Goal: Task Accomplishment & Management: Manage account settings

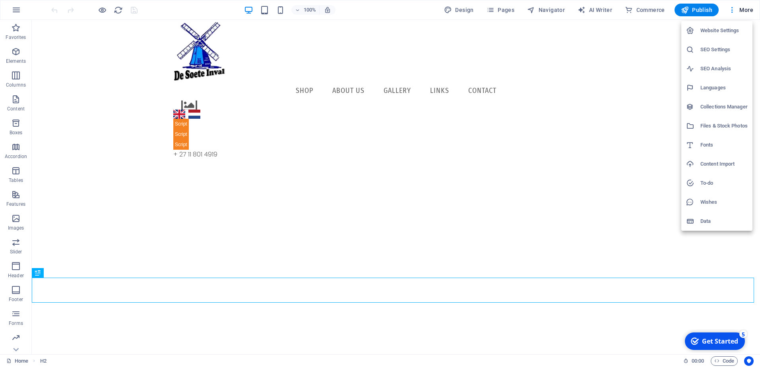
click at [655, 39] on div at bounding box center [380, 183] width 760 height 367
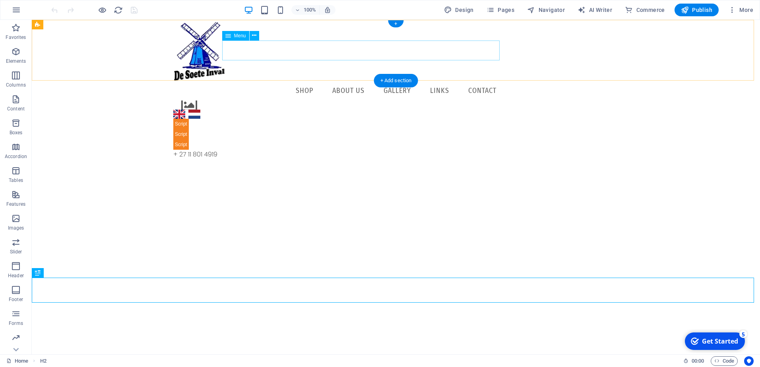
click at [436, 81] on nav "Shop About Us Gallery Links Contact" at bounding box center [395, 91] width 445 height 20
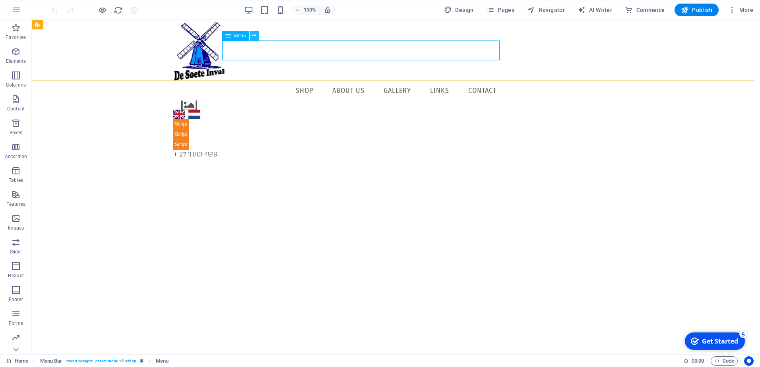
click at [253, 36] on icon at bounding box center [254, 35] width 4 height 8
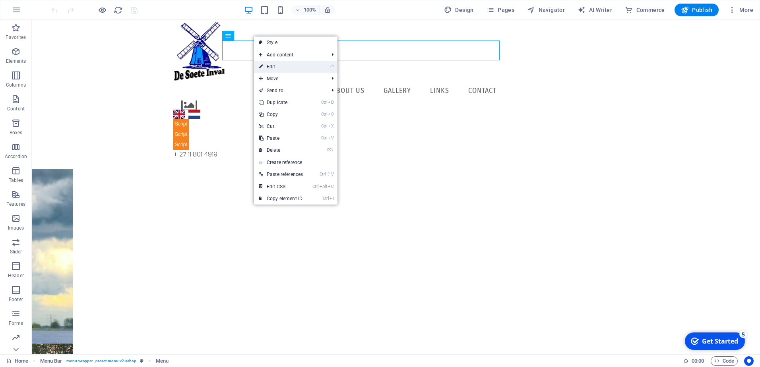
click at [284, 66] on link "⏎ Edit" at bounding box center [281, 67] width 54 height 12
select select "1"
select select
select select "2"
select select
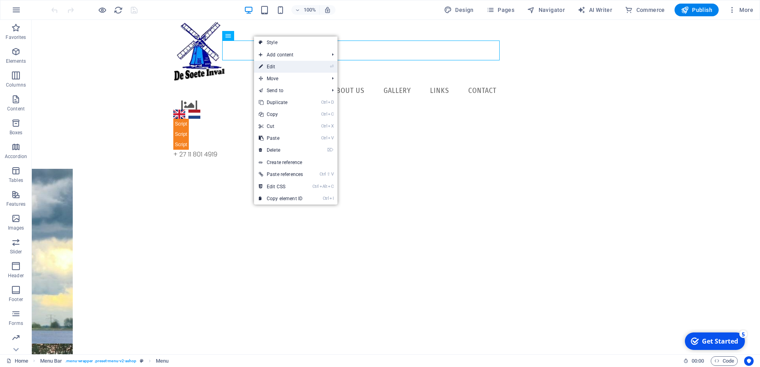
select select "3"
select select
select select "4"
select select
select select "5"
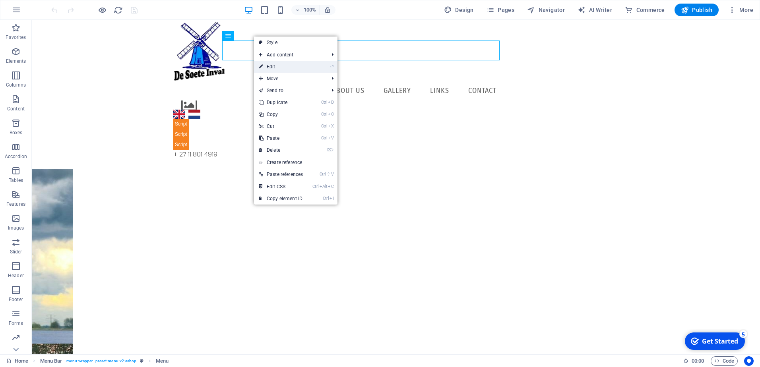
select select
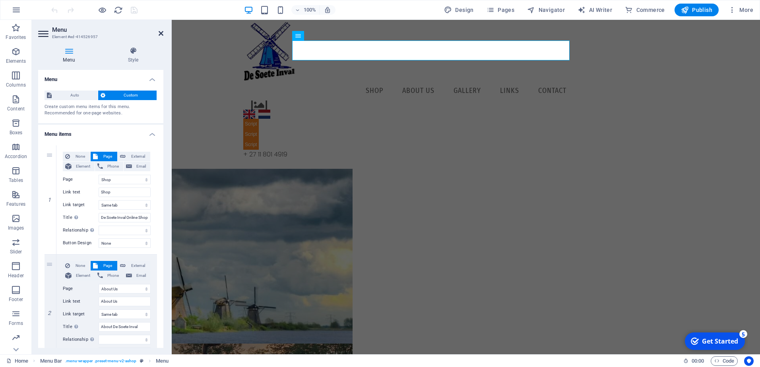
click at [161, 33] on icon at bounding box center [161, 33] width 5 height 6
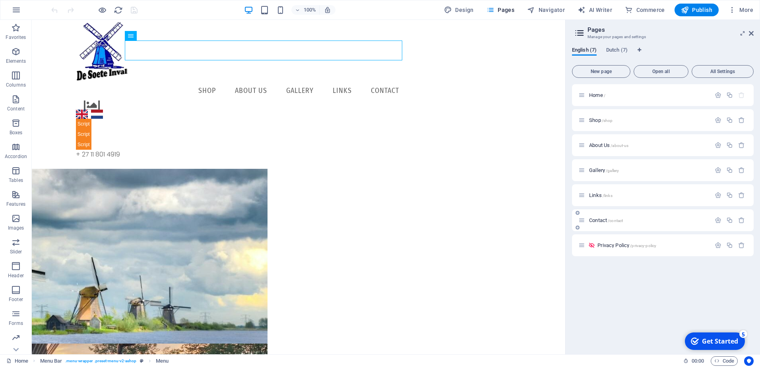
click at [581, 221] on icon at bounding box center [581, 220] width 7 height 7
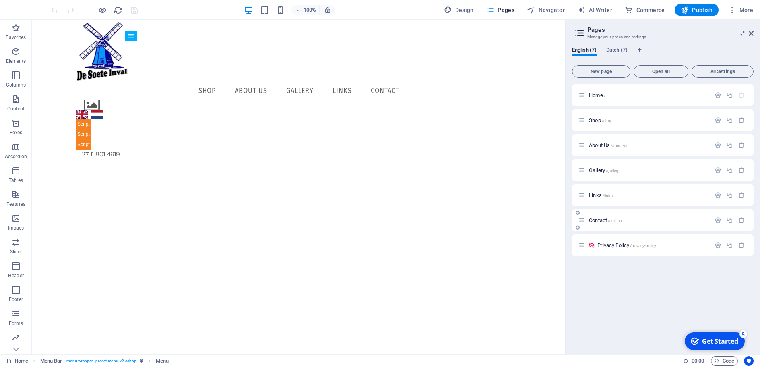
click at [577, 214] on icon at bounding box center [577, 213] width 4 height 5
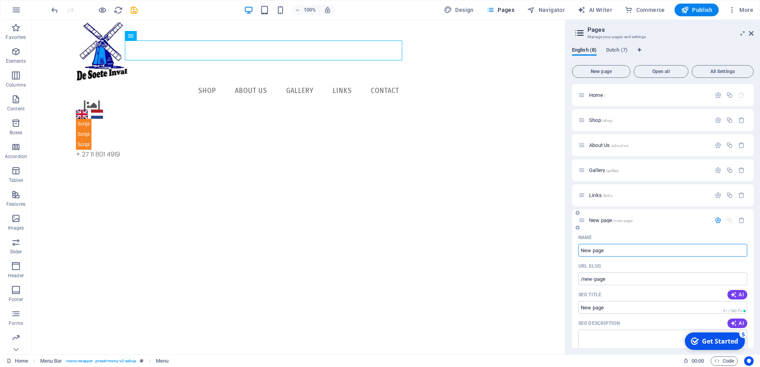
click at [603, 221] on span "New page /new-page" at bounding box center [610, 220] width 43 height 6
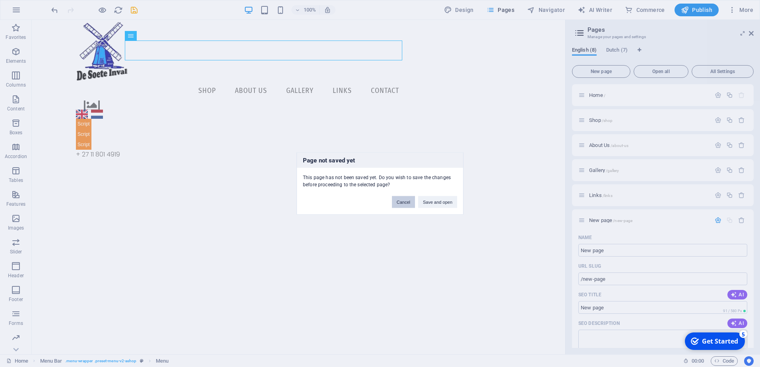
click at [401, 199] on button "Cancel" at bounding box center [403, 202] width 23 height 12
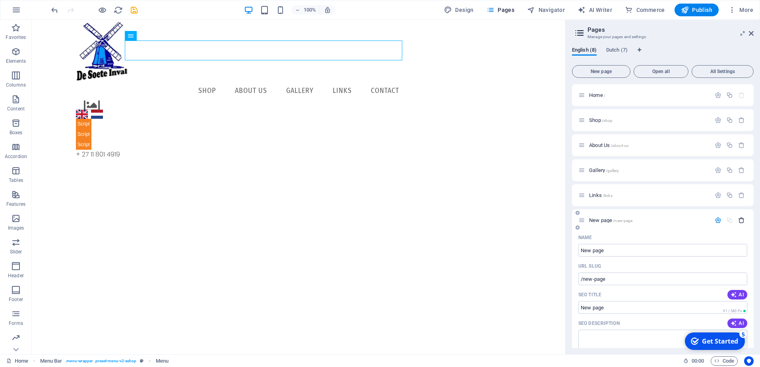
click at [740, 221] on icon "button" at bounding box center [741, 220] width 7 height 7
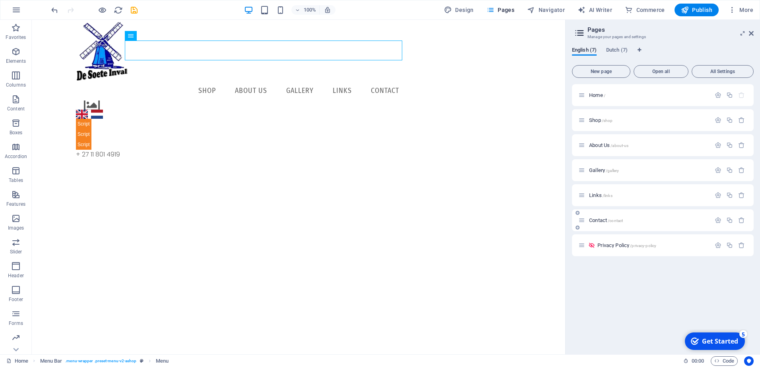
click at [595, 221] on span "Contact /contact" at bounding box center [606, 220] width 34 height 6
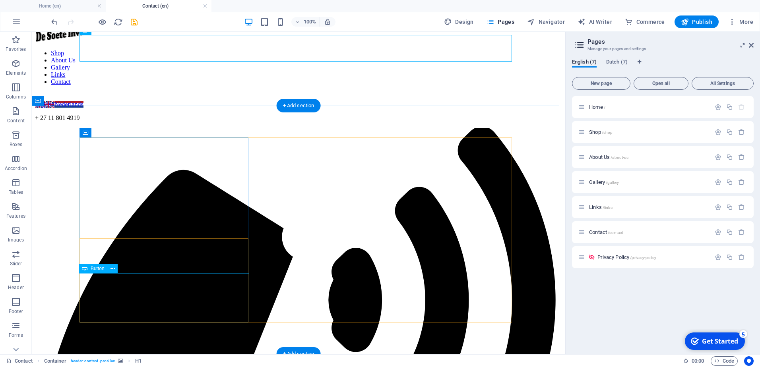
scroll to position [119, 0]
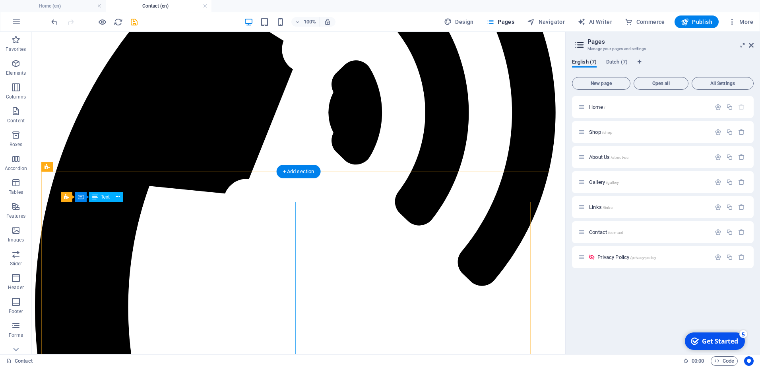
scroll to position [238, 0]
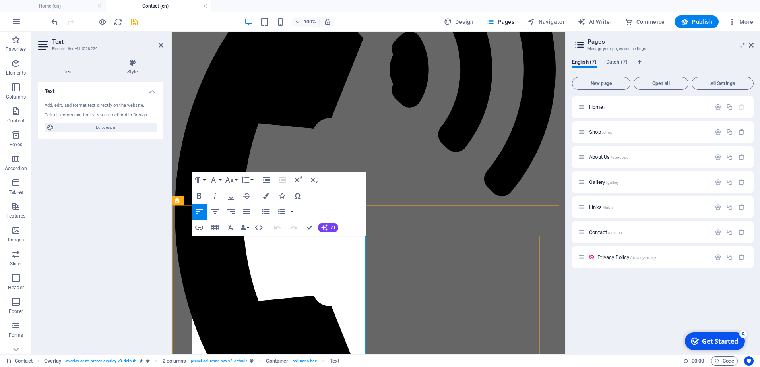
drag, startPoint x: 304, startPoint y: 272, endPoint x: 347, endPoint y: 318, distance: 63.5
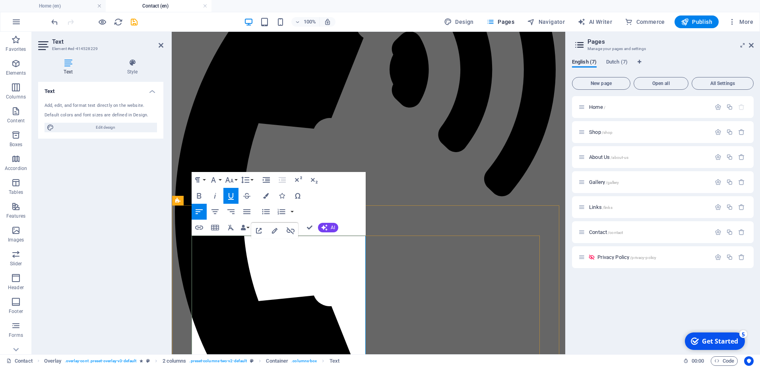
drag, startPoint x: 199, startPoint y: 251, endPoint x: 226, endPoint y: 263, distance: 29.5
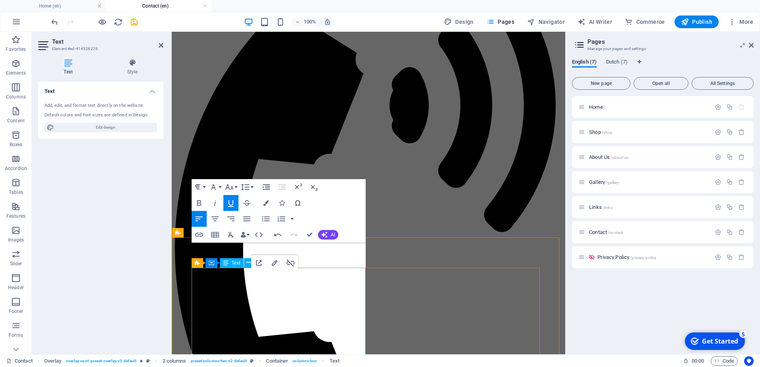
scroll to position [199, 0]
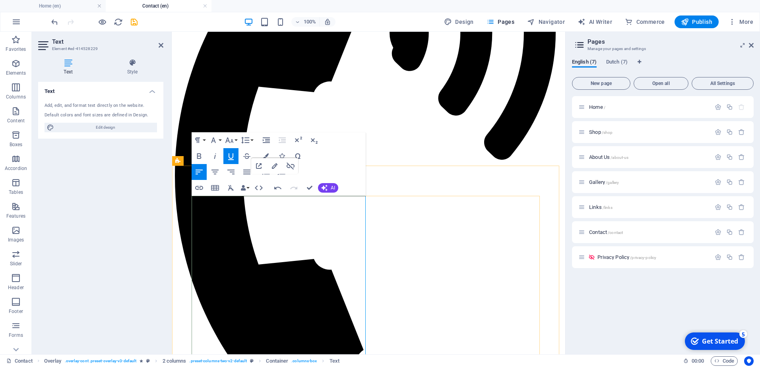
scroll to position [278, 0]
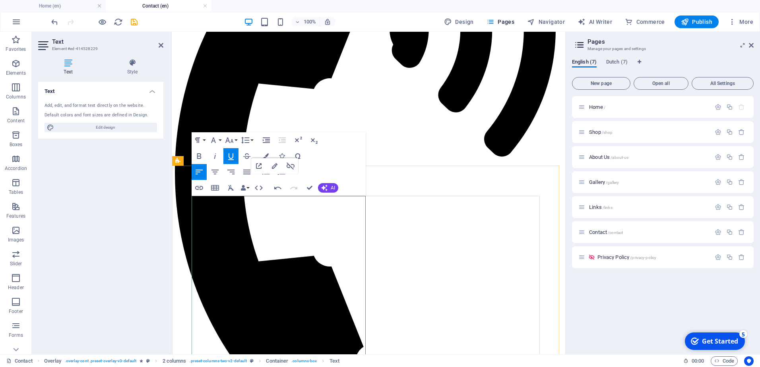
drag, startPoint x: 198, startPoint y: 212, endPoint x: 226, endPoint y: 225, distance: 31.1
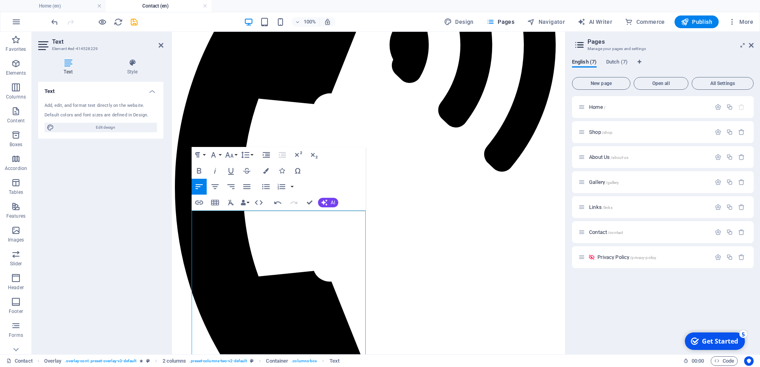
scroll to position [238, 0]
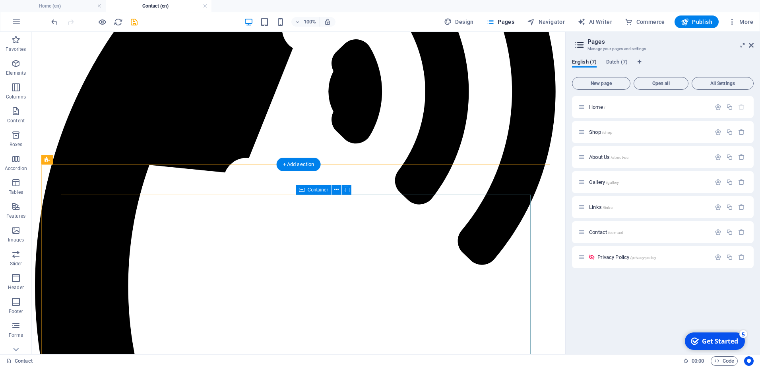
scroll to position [254, 0]
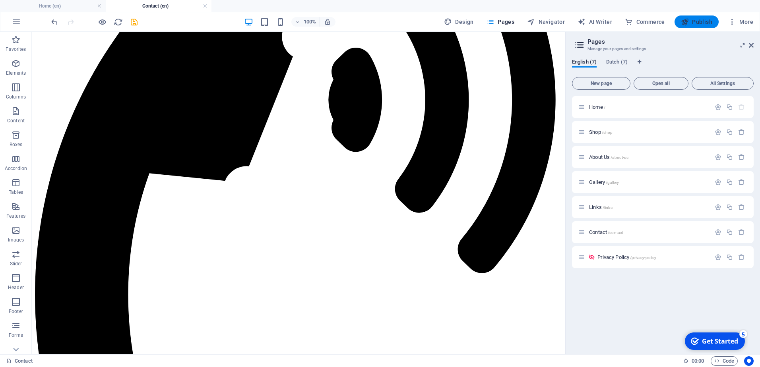
click at [703, 23] on span "Publish" at bounding box center [696, 22] width 31 height 8
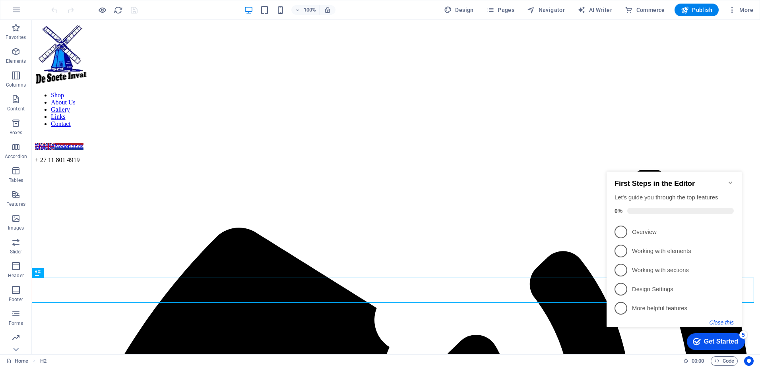
click at [722, 320] on button "Close this" at bounding box center [721, 322] width 24 height 6
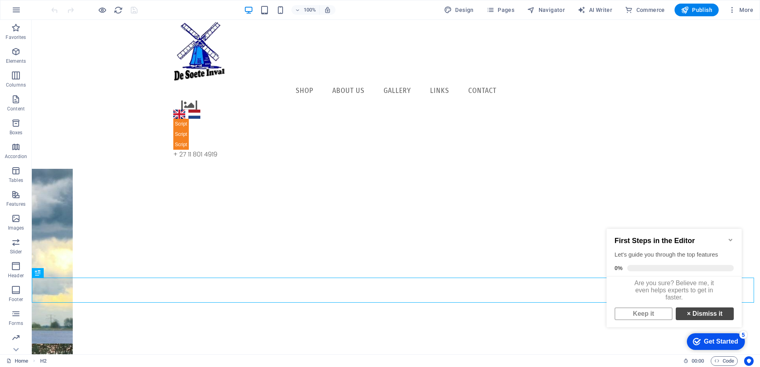
click at [696, 318] on link "× Dismiss it" at bounding box center [705, 314] width 58 height 13
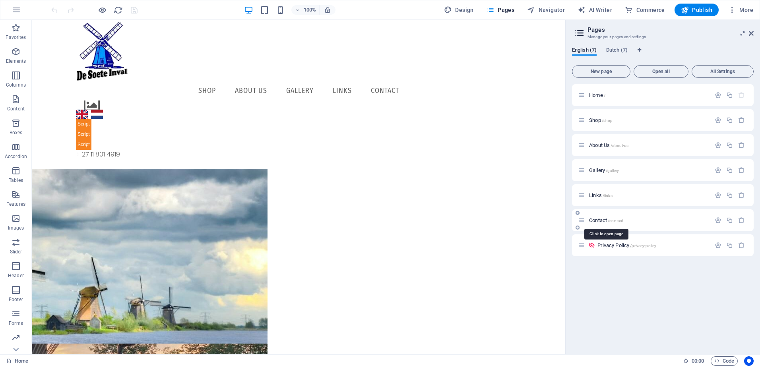
click at [597, 221] on span "Contact /contact" at bounding box center [606, 220] width 34 height 6
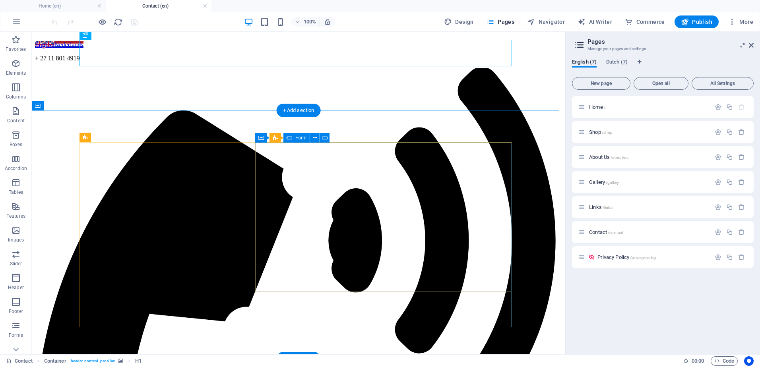
scroll to position [119, 0]
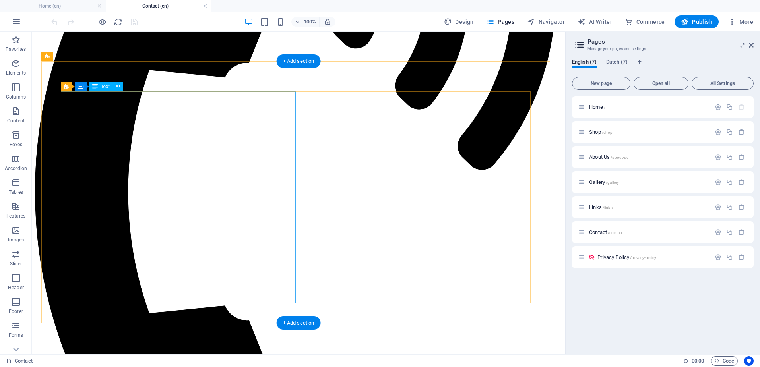
scroll to position [318, 0]
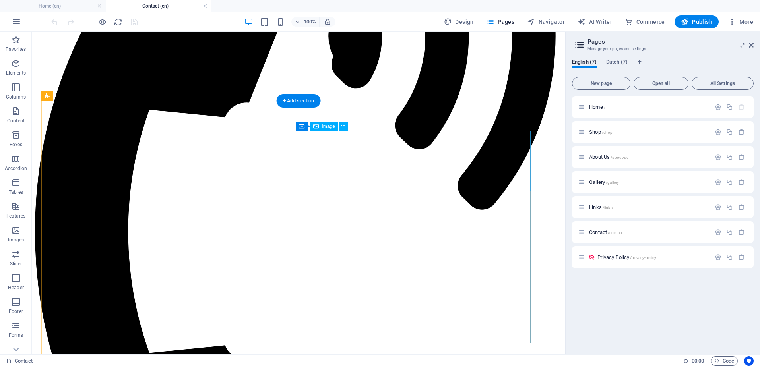
click at [343, 124] on icon at bounding box center [343, 126] width 4 height 8
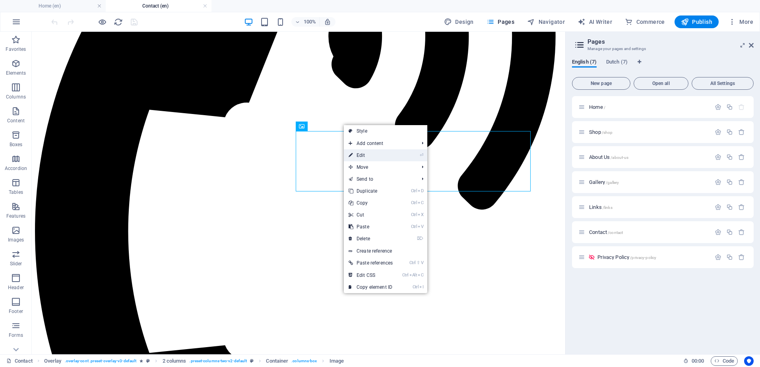
click at [361, 155] on link "⏎ Edit" at bounding box center [371, 155] width 54 height 12
select select "px"
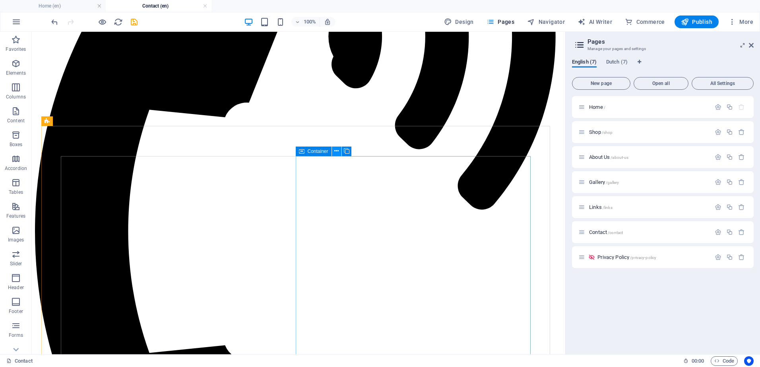
click at [336, 151] on icon at bounding box center [336, 151] width 4 height 8
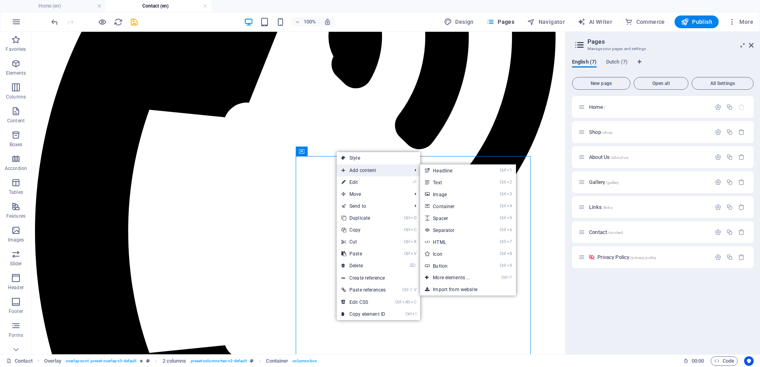
click at [361, 169] on span "Add content" at bounding box center [373, 171] width 72 height 12
click at [441, 196] on link "Ctrl 3 Image" at bounding box center [453, 194] width 66 height 12
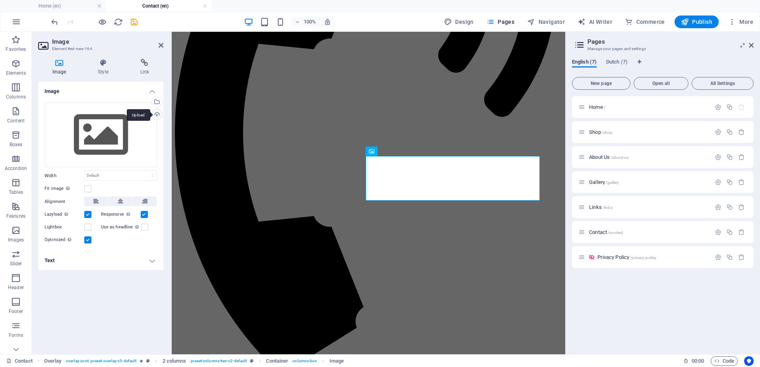
click at [156, 114] on div "Upload" at bounding box center [156, 115] width 12 height 12
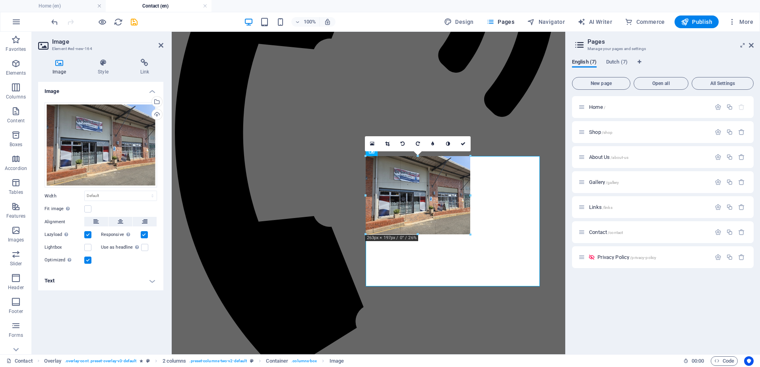
drag, startPoint x: 540, startPoint y: 288, endPoint x: 464, endPoint y: 207, distance: 110.5
type input "247"
select select "px"
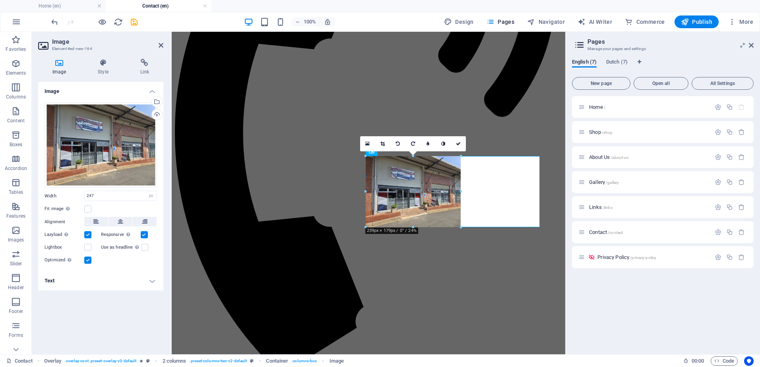
drag, startPoint x: 464, startPoint y: 230, endPoint x: 459, endPoint y: 219, distance: 12.5
type input "239"
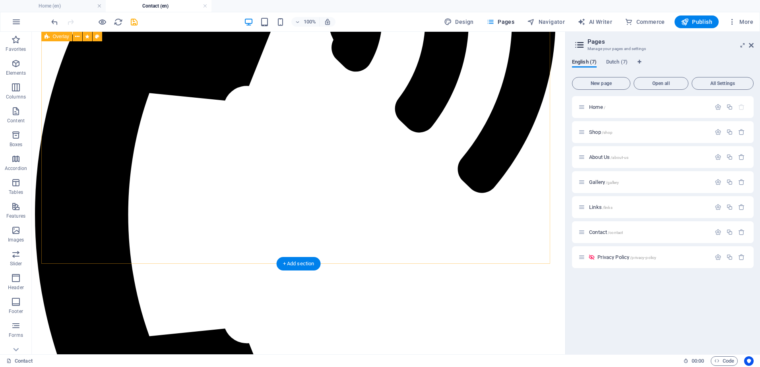
scroll to position [238, 0]
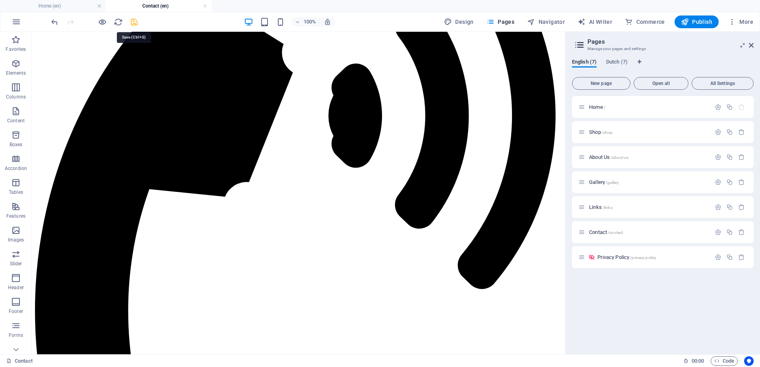
click at [134, 23] on icon "save" at bounding box center [134, 21] width 9 height 9
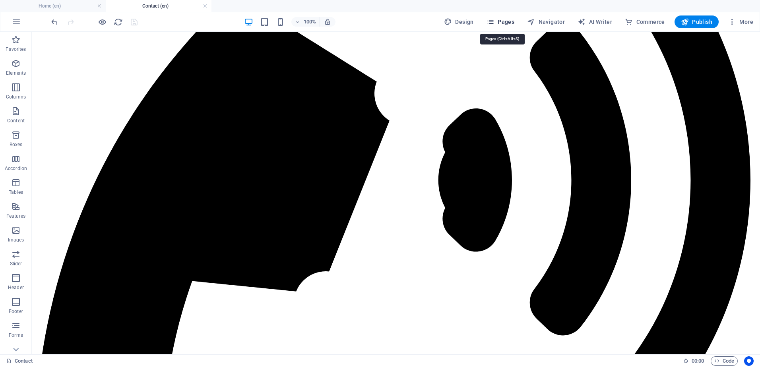
click at [494, 21] on icon "button" at bounding box center [490, 22] width 8 height 8
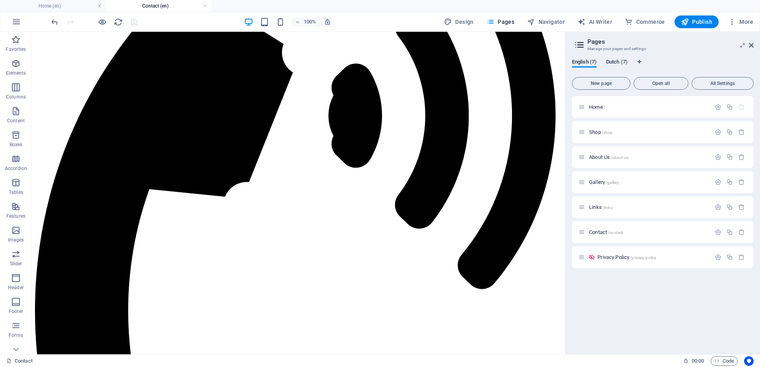
click at [618, 62] on span "Dutch (7)" at bounding box center [616, 62] width 21 height 11
click at [597, 232] on span "Contact /contact" at bounding box center [606, 232] width 34 height 6
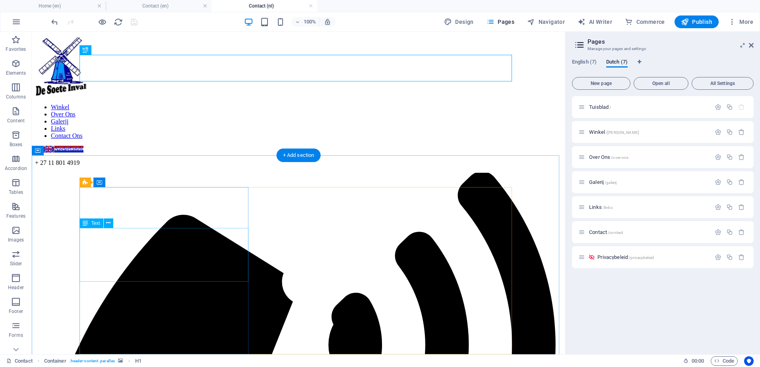
scroll to position [40, 0]
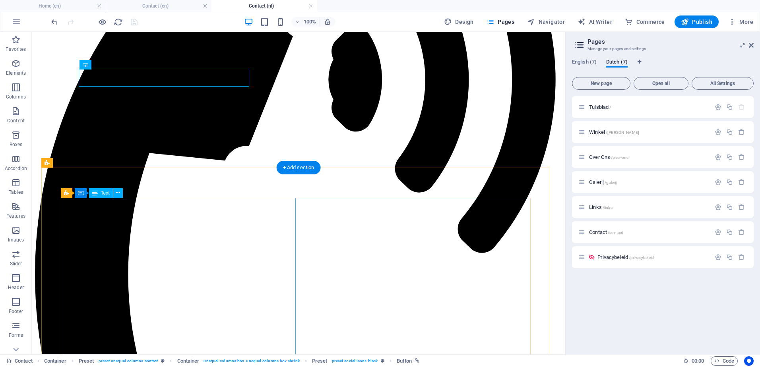
scroll to position [278, 0]
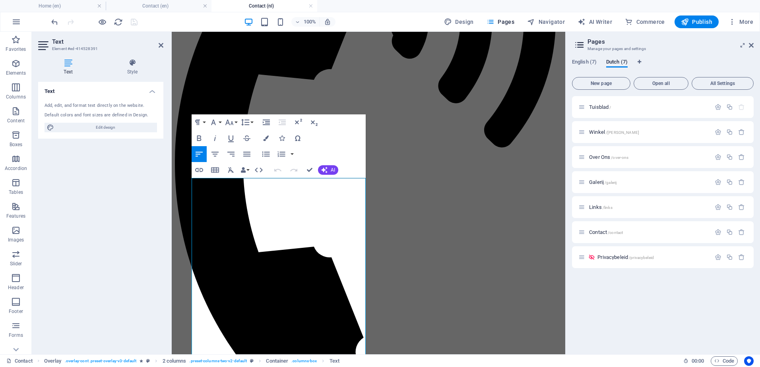
scroll to position [288, 0]
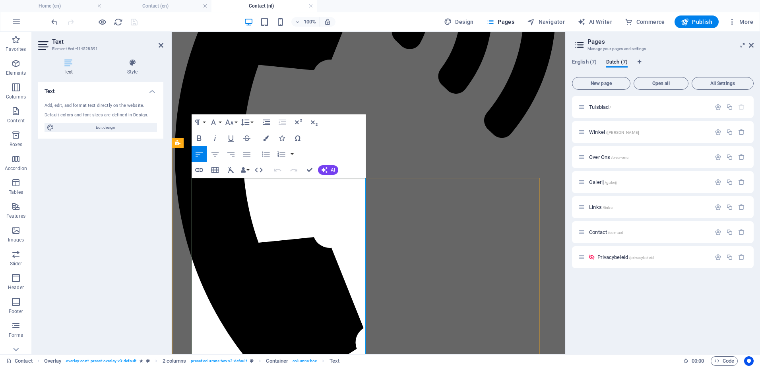
drag, startPoint x: 209, startPoint y: 226, endPoint x: 313, endPoint y: 268, distance: 112.5
drag, startPoint x: 199, startPoint y: 194, endPoint x: 226, endPoint y: 208, distance: 30.6
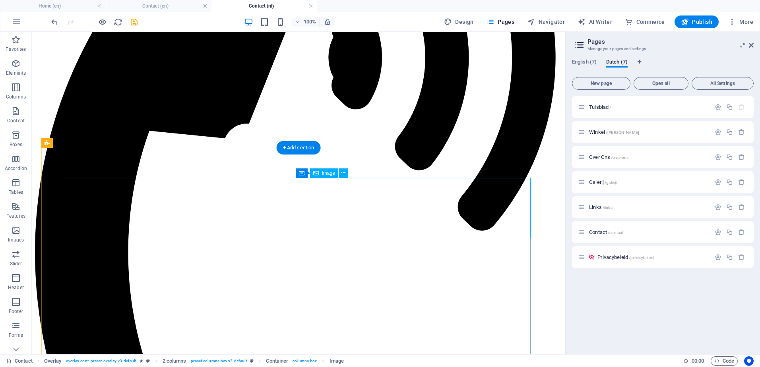
select select "px"
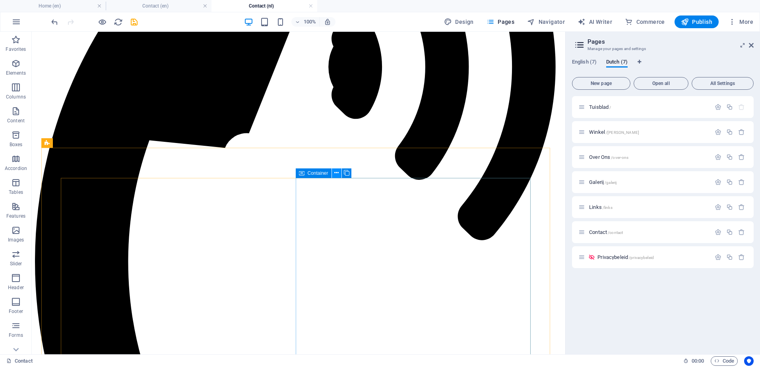
click at [337, 174] on icon at bounding box center [336, 173] width 4 height 8
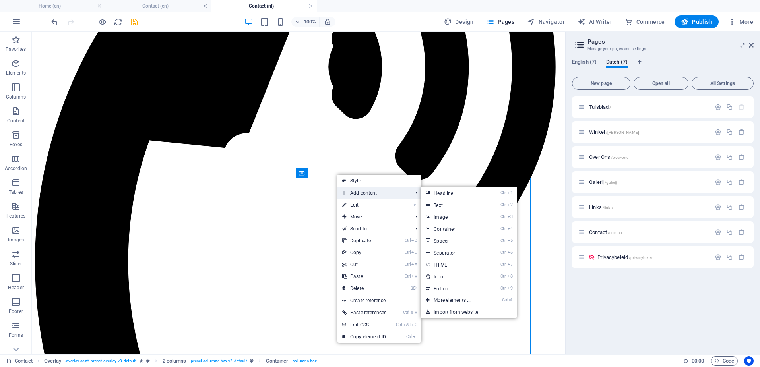
click at [352, 192] on span "Add content" at bounding box center [373, 193] width 72 height 12
click at [453, 218] on link "Ctrl 3 Image" at bounding box center [454, 217] width 66 height 12
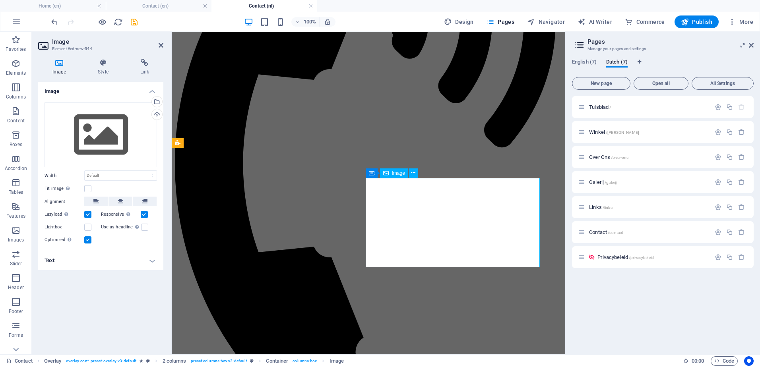
scroll to position [288, 0]
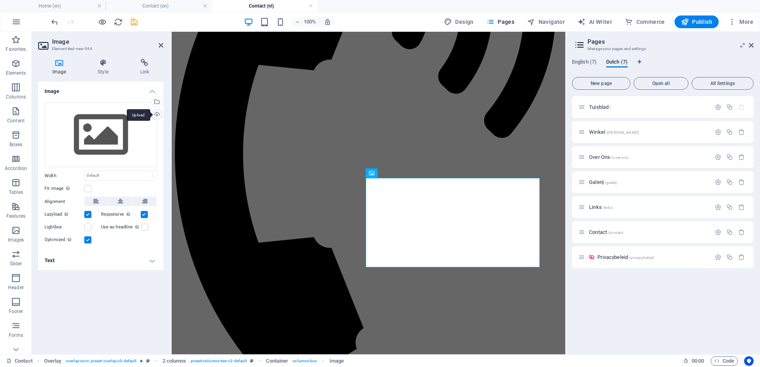
click at [154, 114] on div "Upload" at bounding box center [156, 115] width 12 height 12
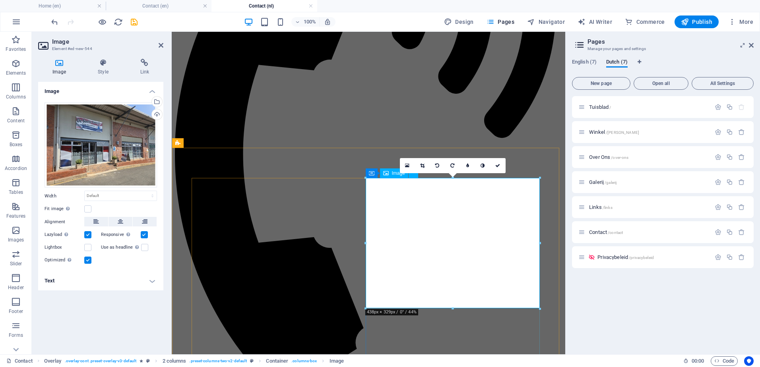
drag, startPoint x: 709, startPoint y: 339, endPoint x: 478, endPoint y: 250, distance: 247.6
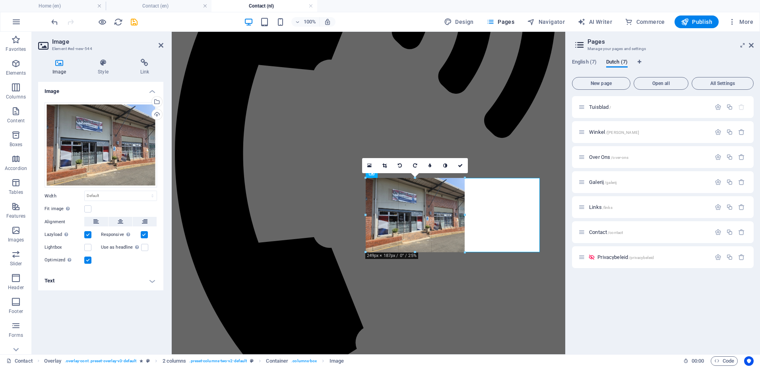
drag, startPoint x: 539, startPoint y: 308, endPoint x: 462, endPoint y: 226, distance: 112.4
type input "249"
select select "px"
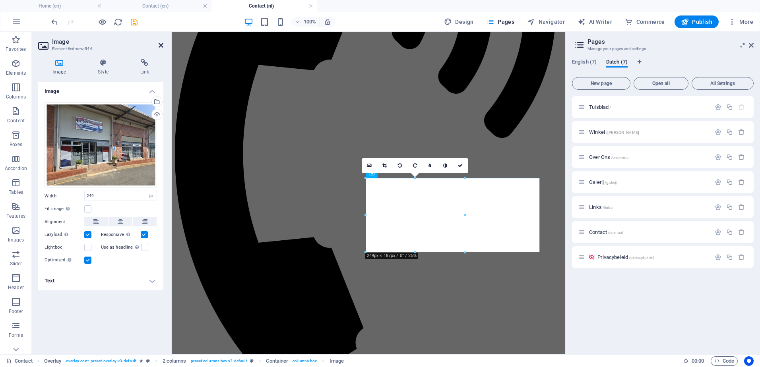
click at [161, 43] on icon at bounding box center [161, 45] width 5 height 6
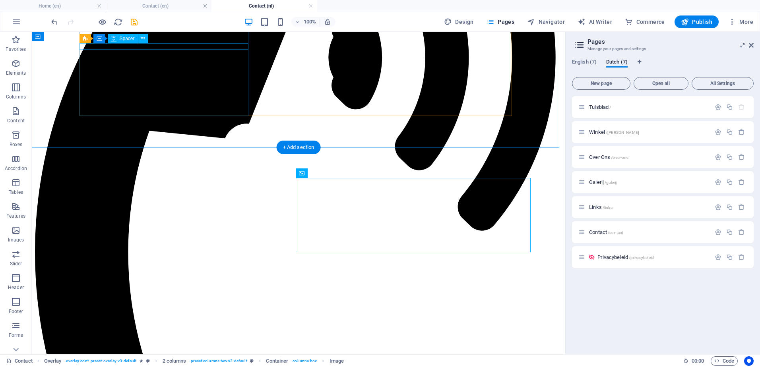
scroll to position [278, 0]
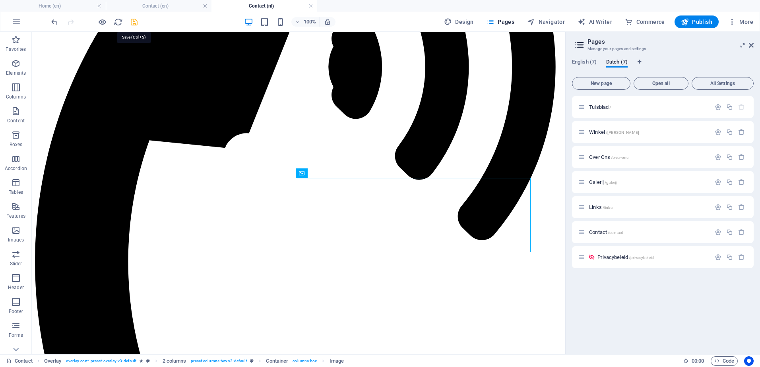
click at [134, 22] on icon "save" at bounding box center [134, 21] width 9 height 9
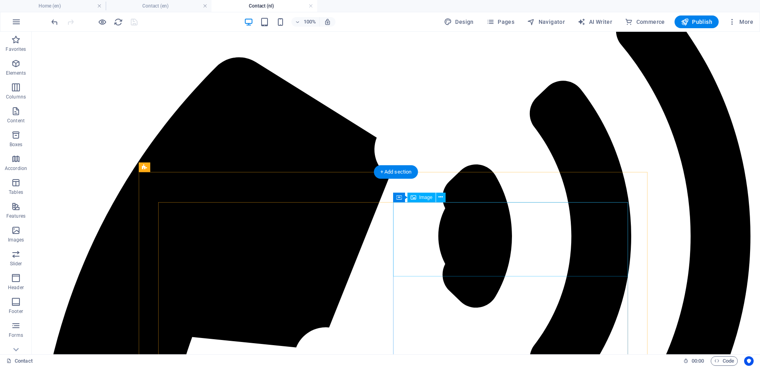
scroll to position [79, 0]
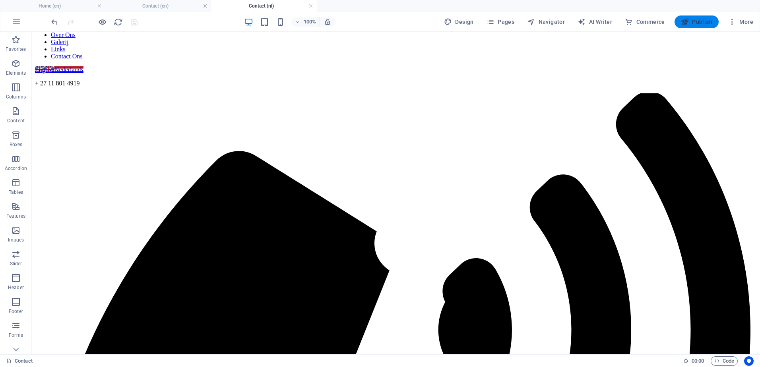
click at [703, 19] on span "Publish" at bounding box center [696, 22] width 31 height 8
